Goal: Task Accomplishment & Management: Manage account settings

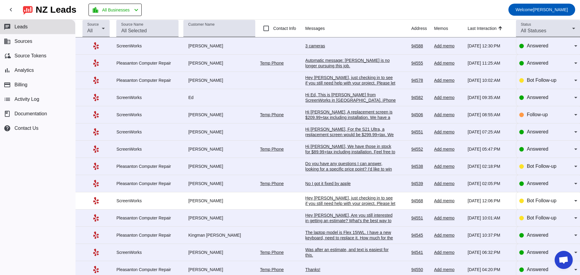
click at [319, 47] on div "3 cameras" at bounding box center [350, 45] width 91 height 5
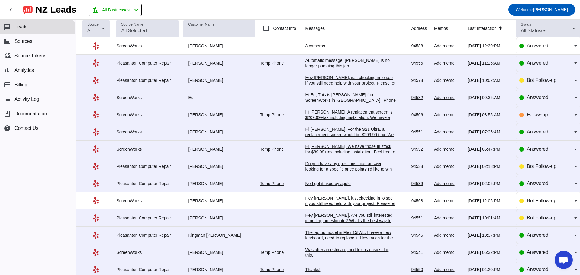
click at [312, 65] on div "Automatic message: [PERSON_NAME] is no longer pursuing this job." at bounding box center [350, 63] width 91 height 11
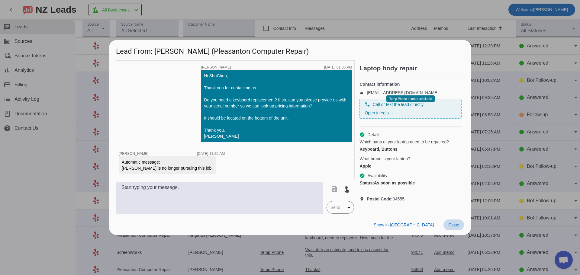
click at [452, 227] on span "Close" at bounding box center [453, 225] width 11 height 5
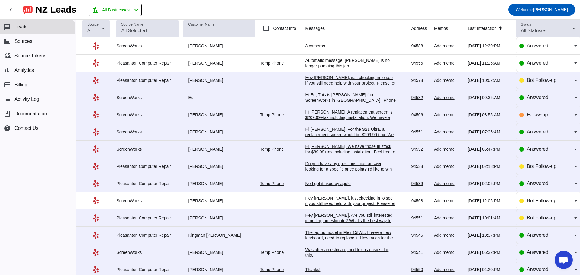
click at [316, 81] on div "Hey [PERSON_NAME], just checking in to see if you still need help with your pro…" at bounding box center [350, 88] width 91 height 27
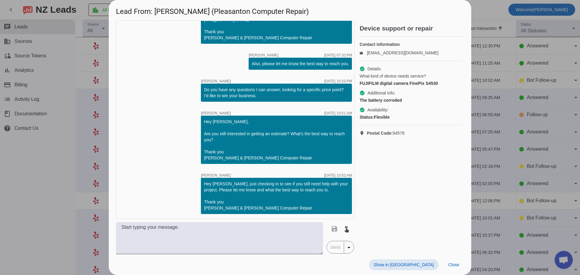
scroll to position [95, 0]
click at [451, 264] on span "Close" at bounding box center [453, 265] width 11 height 5
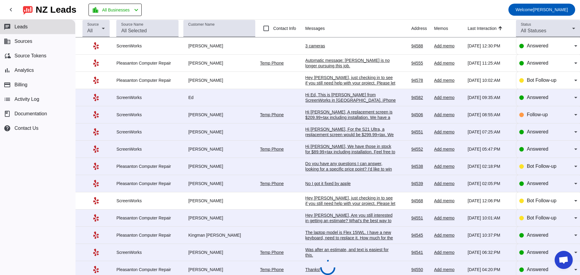
click at [323, 97] on div "Hi Ed, This is [PERSON_NAME] from ScreenWorks in [GEOGRAPHIC_DATA]. iPhone 15 P…" at bounding box center [350, 116] width 91 height 49
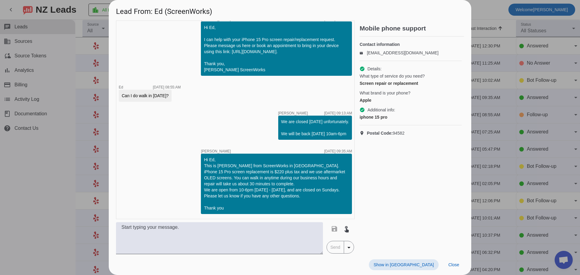
scroll to position [0, 0]
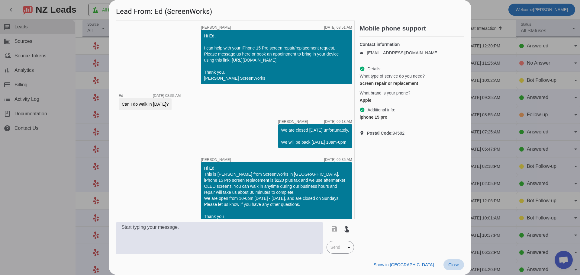
click at [454, 265] on span "Close" at bounding box center [453, 265] width 11 height 5
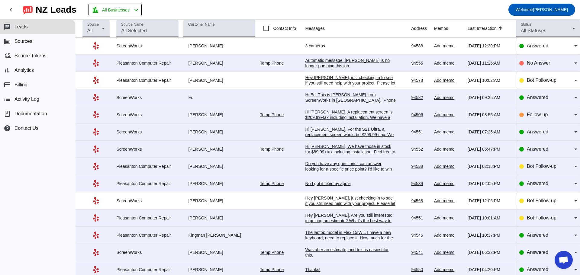
click at [331, 60] on div "Automatic message: [PERSON_NAME] is no longer pursuing this job." at bounding box center [350, 63] width 91 height 11
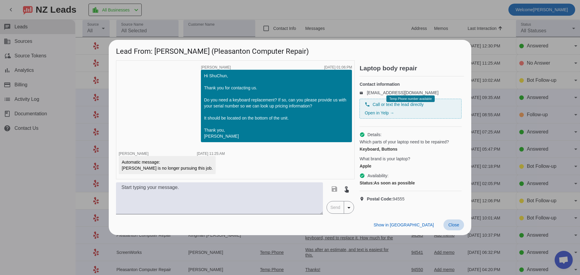
click at [454, 225] on span "Close" at bounding box center [453, 225] width 11 height 5
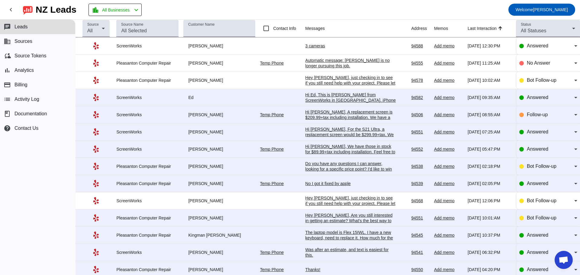
click at [333, 98] on div "Hi Ed, This is [PERSON_NAME] from ScreenWorks in [GEOGRAPHIC_DATA]. iPhone 15 P…" at bounding box center [350, 116] width 91 height 49
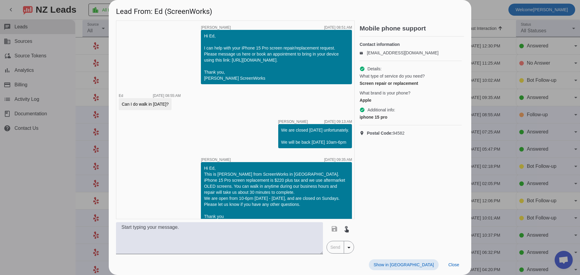
scroll to position [15, 0]
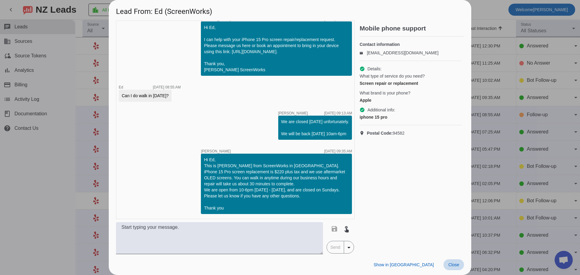
click at [454, 265] on span "Close" at bounding box center [453, 265] width 11 height 5
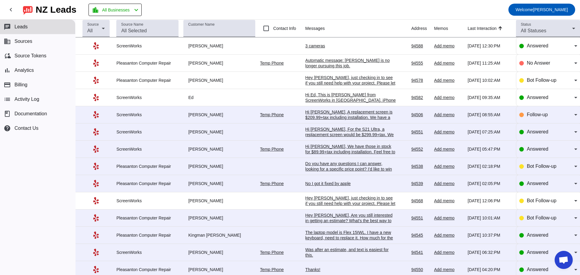
click at [329, 118] on div "Hi [PERSON_NAME], A replacement screen is $209.99+tax including installation. W…" at bounding box center [350, 122] width 91 height 27
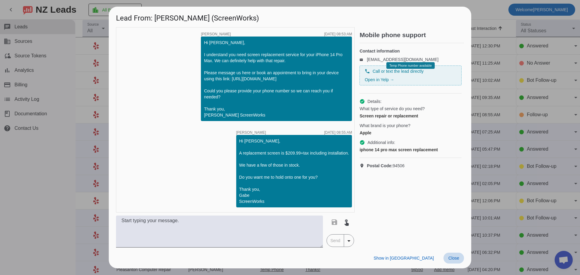
click at [457, 261] on span "Close" at bounding box center [453, 258] width 11 height 5
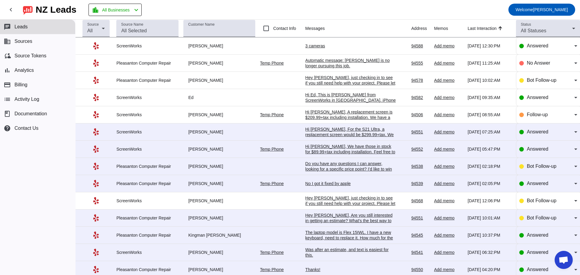
click at [341, 137] on div "Hi [PERSON_NAME], For the S21 Ultra, a replacement screen would be $299.99+tax.…" at bounding box center [350, 143] width 91 height 33
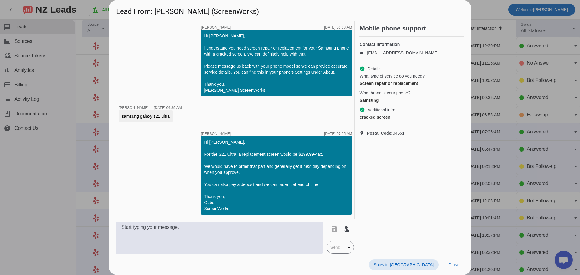
scroll to position [7, 0]
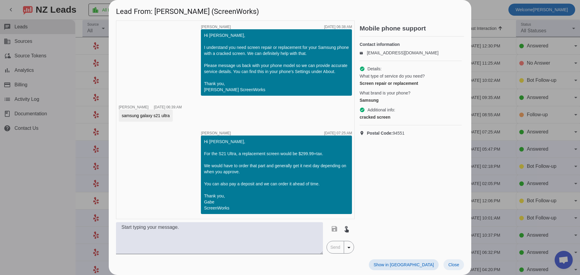
click at [452, 264] on span "Close" at bounding box center [453, 265] width 11 height 5
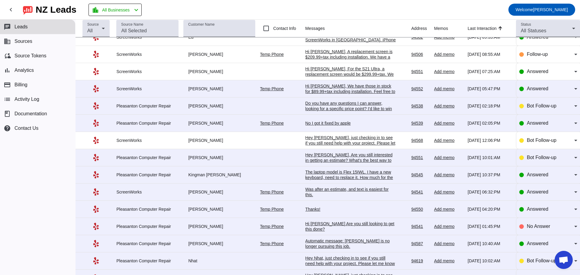
scroll to position [0, 0]
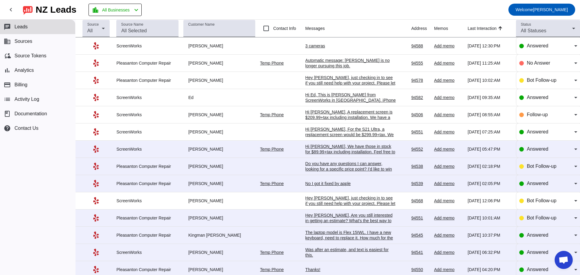
click at [334, 154] on div "Hi [PERSON_NAME], We have those in stock for $89.99+tax including installation.…" at bounding box center [350, 155] width 91 height 22
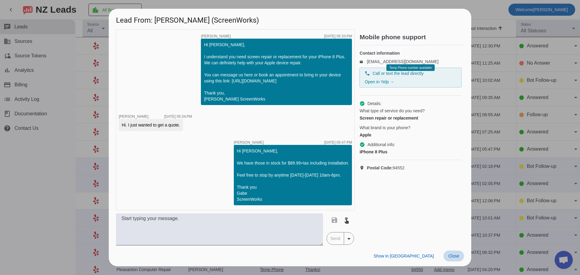
click at [452, 257] on span "Close" at bounding box center [453, 256] width 11 height 5
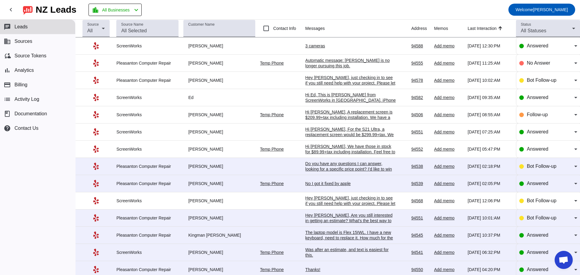
click at [342, 166] on div "Do you have any questions I can answer, looking for a specific price point? I'd…" at bounding box center [350, 169] width 91 height 16
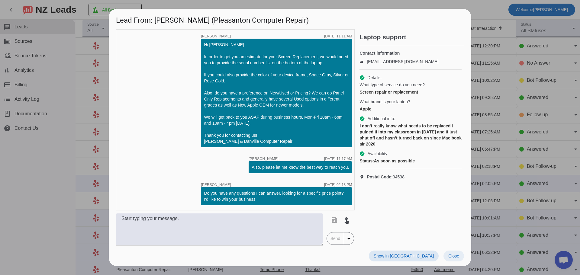
click at [448, 257] on span "Close" at bounding box center [453, 256] width 11 height 5
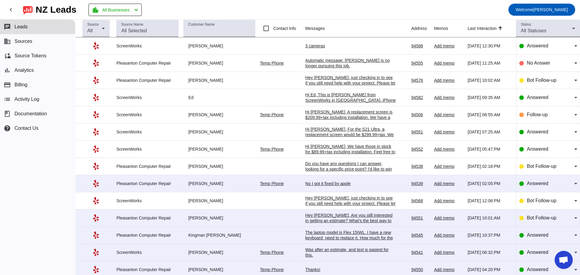
click at [322, 186] on div "No I got it fixed by apple" at bounding box center [350, 183] width 91 height 5
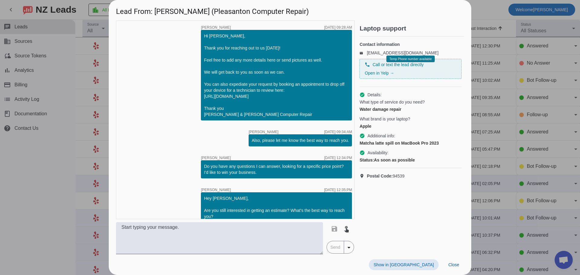
scroll to position [159, 0]
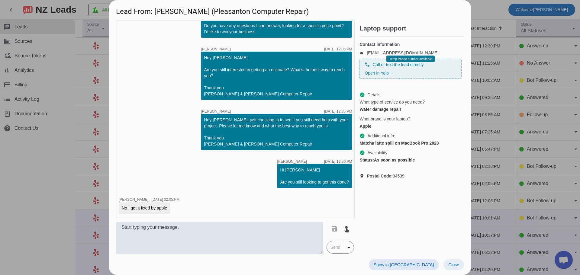
click at [456, 266] on span "Close" at bounding box center [453, 265] width 11 height 5
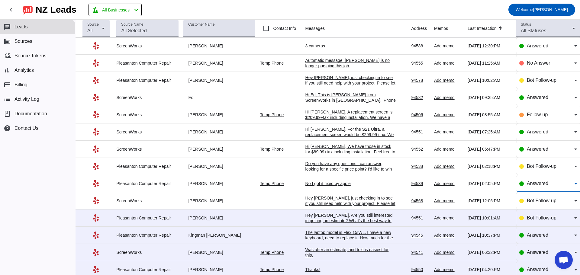
click at [572, 186] on icon at bounding box center [575, 183] width 7 height 7
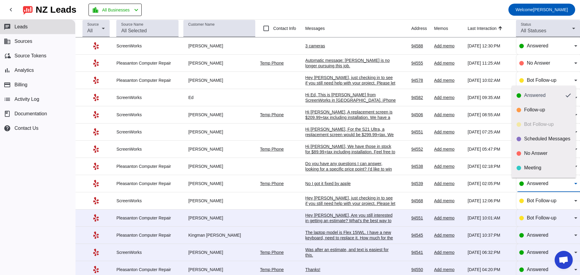
click at [263, 195] on div at bounding box center [290, 137] width 580 height 275
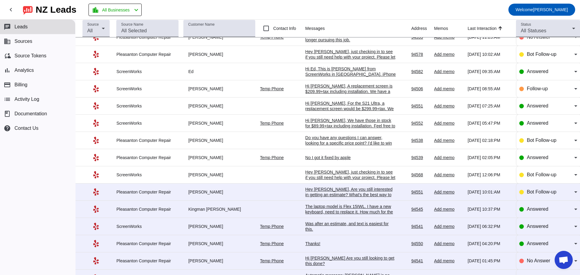
scroll to position [60, 0]
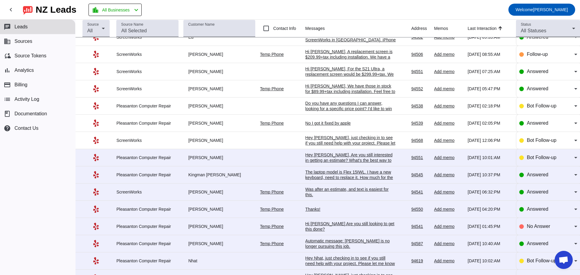
click at [323, 161] on div "Hey [PERSON_NAME], Are you still interested in getting an estimate? What's the …" at bounding box center [350, 163] width 91 height 22
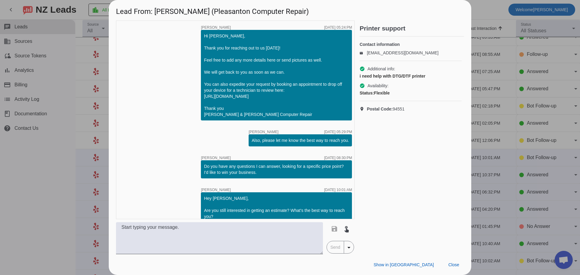
scroll to position [39, 0]
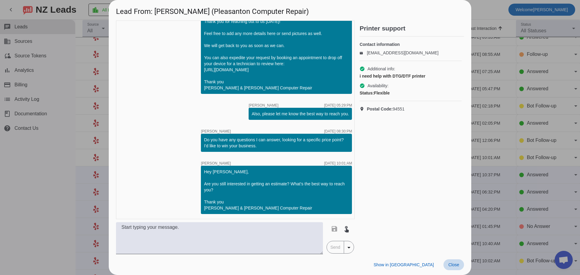
click at [450, 265] on span "Close" at bounding box center [453, 265] width 11 height 5
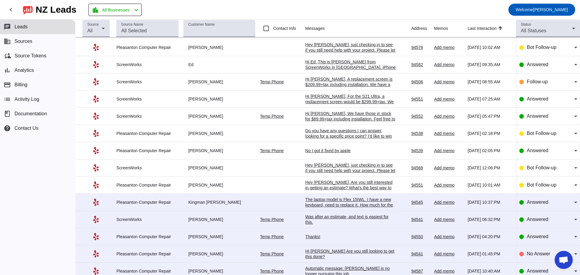
scroll to position [0, 0]
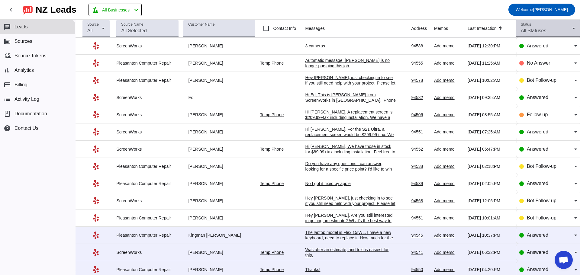
click at [572, 29] on icon at bounding box center [573, 29] width 3 height 2
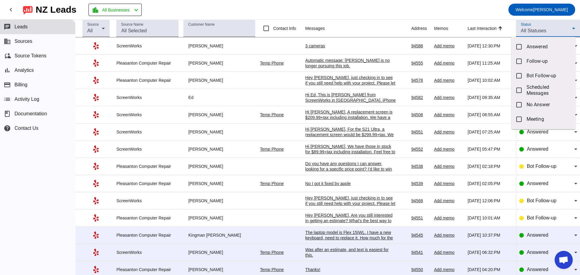
click at [239, 93] on div at bounding box center [290, 137] width 580 height 275
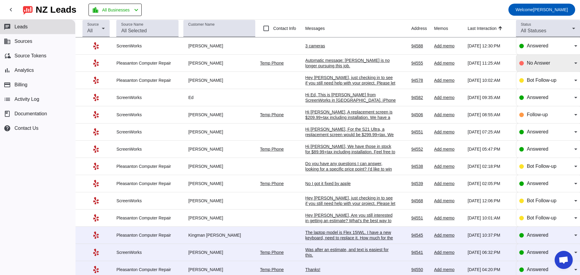
click at [572, 64] on icon at bounding box center [575, 63] width 7 height 7
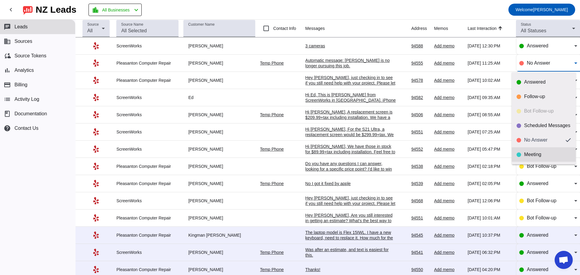
scroll to position [0, 0]
click at [218, 81] on div at bounding box center [290, 137] width 580 height 275
